Goal: Navigation & Orientation: Find specific page/section

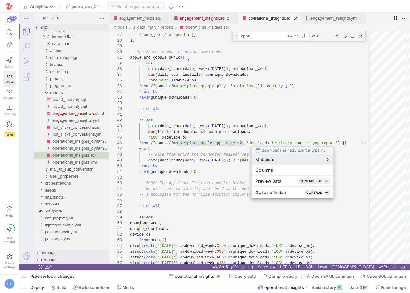
scroll to position [29, 114]
